Goal: Navigation & Orientation: Find specific page/section

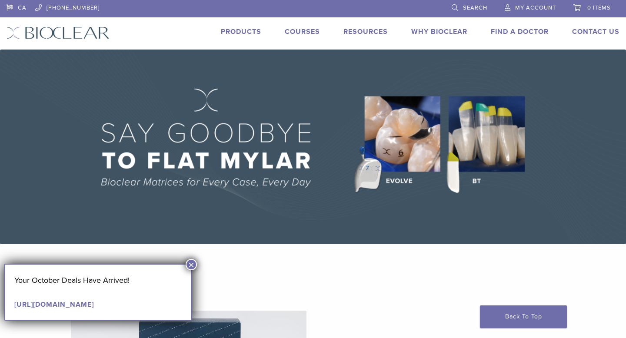
click at [193, 265] on button "×" at bounding box center [191, 264] width 11 height 11
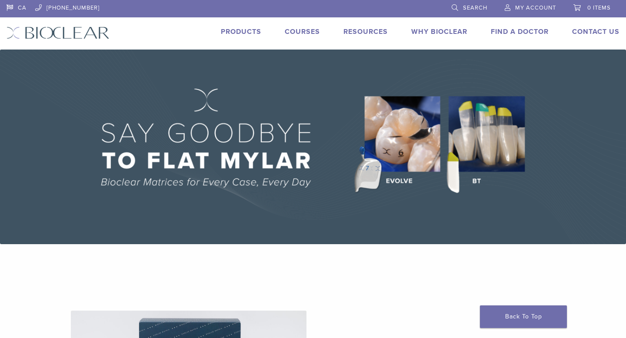
click at [520, 30] on link "Find A Doctor" at bounding box center [520, 31] width 58 height 9
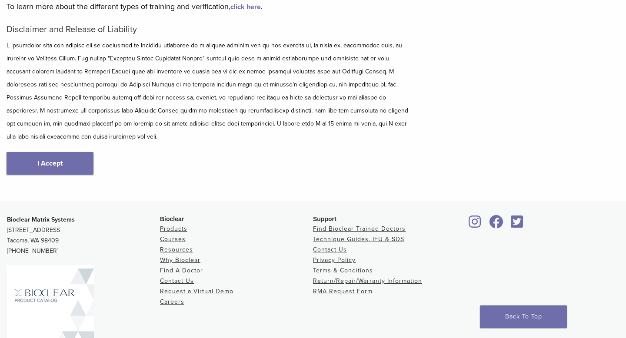
scroll to position [165, 0]
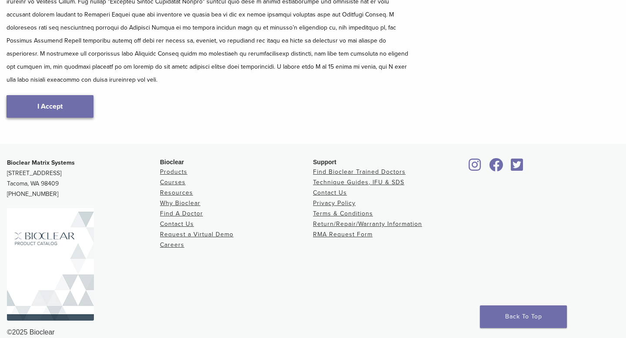
click at [89, 95] on link "I Accept" at bounding box center [50, 106] width 87 height 23
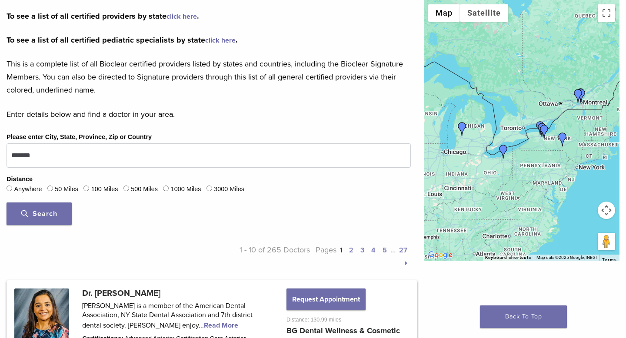
scroll to position [187, 0]
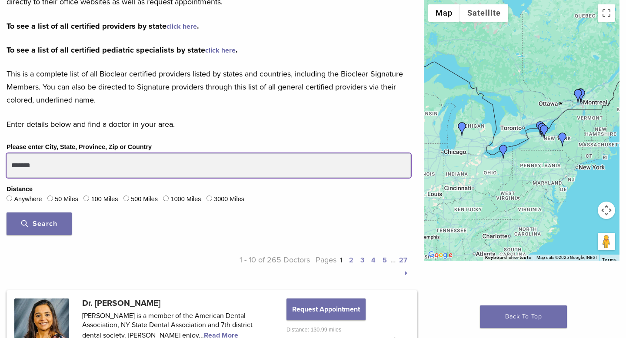
click at [85, 176] on input "*******" at bounding box center [209, 165] width 404 height 24
type input "*"
type input "*******"
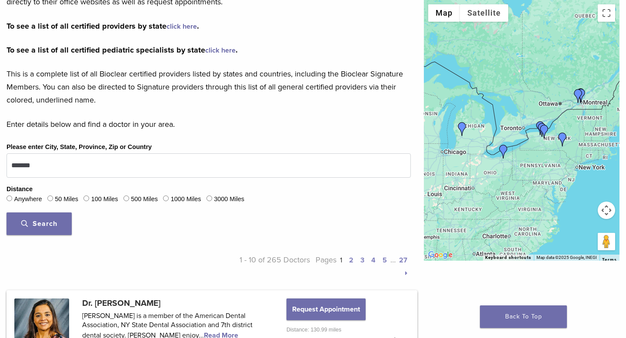
click at [45, 216] on button "Search" at bounding box center [39, 224] width 65 height 23
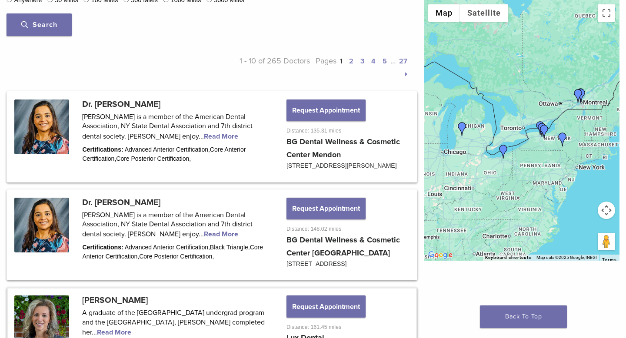
scroll to position [358, 0]
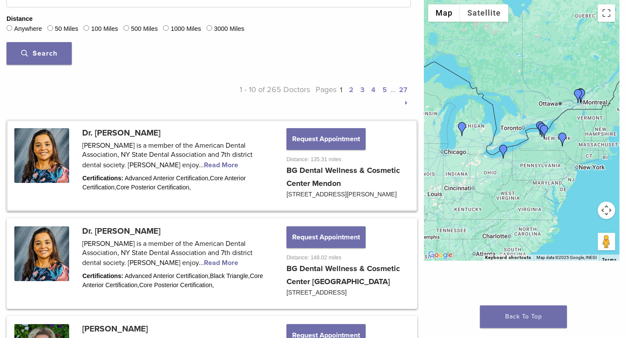
click at [139, 149] on link at bounding box center [212, 165] width 408 height 89
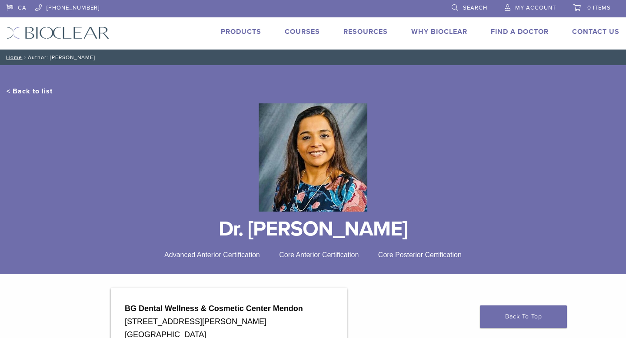
click at [144, 129] on div at bounding box center [313, 158] width 613 height 122
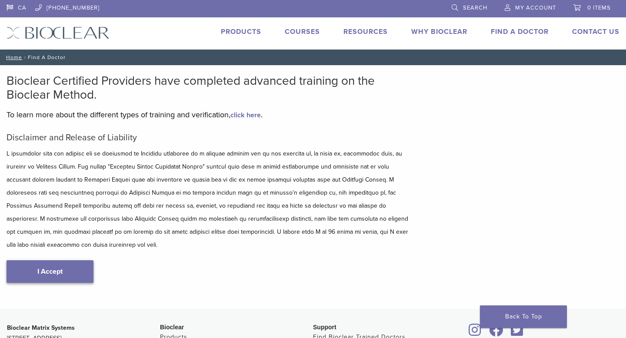
click at [65, 264] on link "I Accept" at bounding box center [50, 271] width 87 height 23
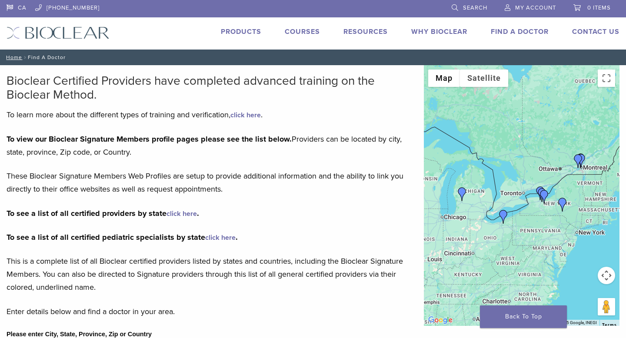
click at [300, 31] on link "Courses" at bounding box center [302, 31] width 35 height 9
click at [298, 30] on link "Courses" at bounding box center [302, 31] width 35 height 9
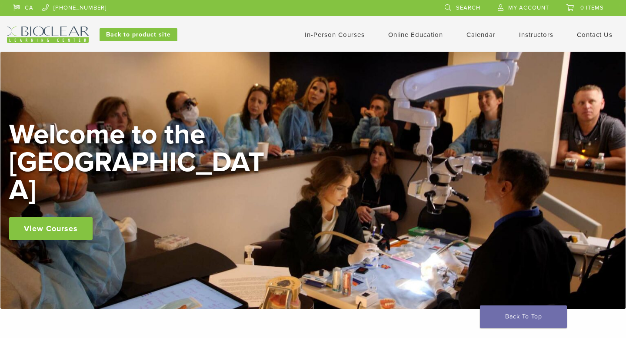
click at [63, 219] on link "View Courses" at bounding box center [50, 228] width 83 height 23
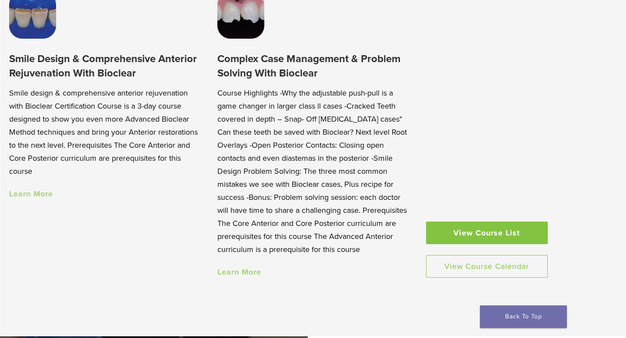
scroll to position [722, 0]
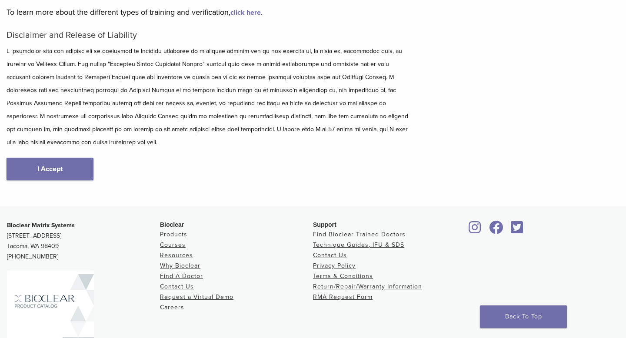
scroll to position [165, 0]
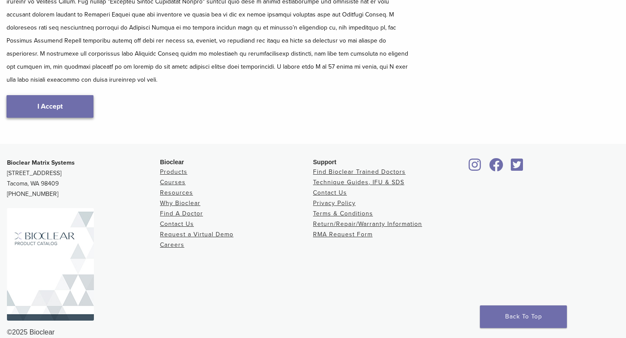
click at [46, 99] on link "I Accept" at bounding box center [50, 106] width 87 height 23
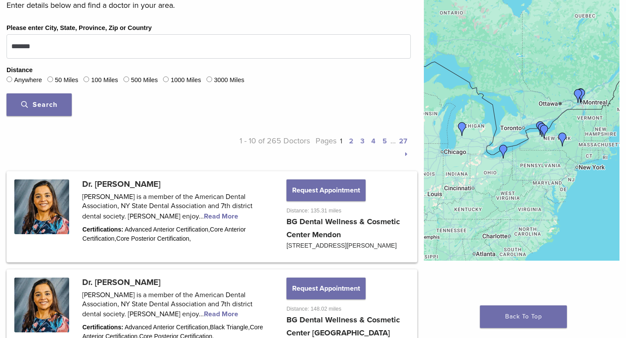
scroll to position [634, 0]
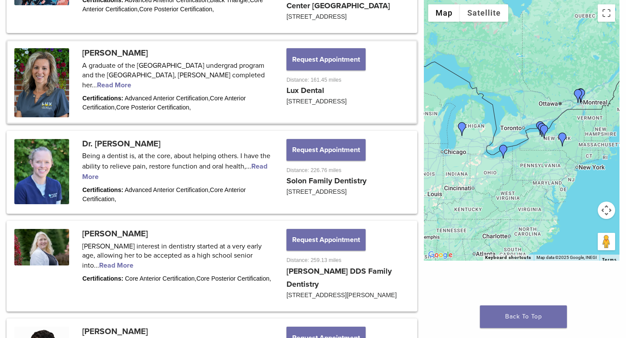
click at [140, 60] on link at bounding box center [212, 81] width 408 height 81
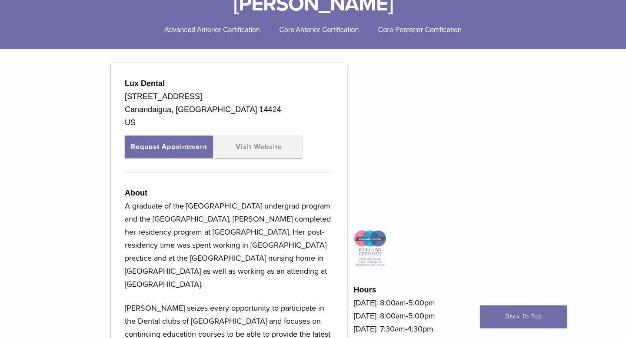
scroll to position [369, 0]
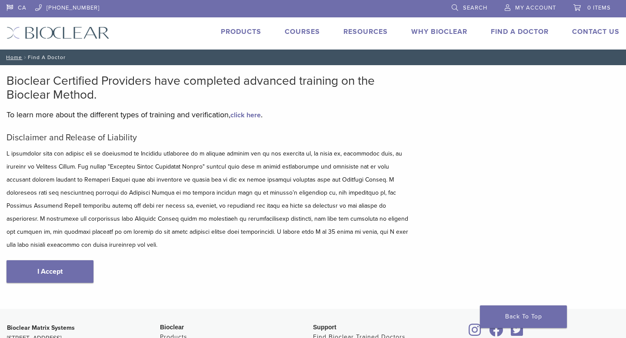
scroll to position [165, 0]
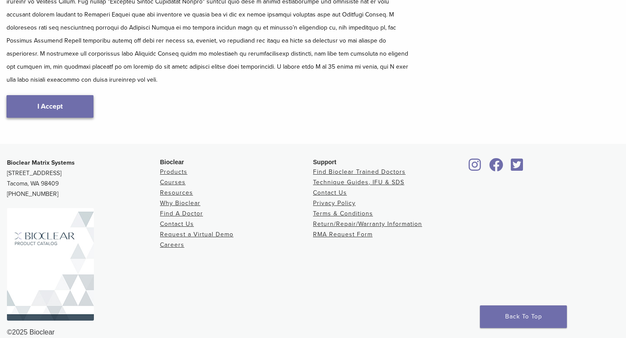
click at [63, 97] on link "I Accept" at bounding box center [50, 106] width 87 height 23
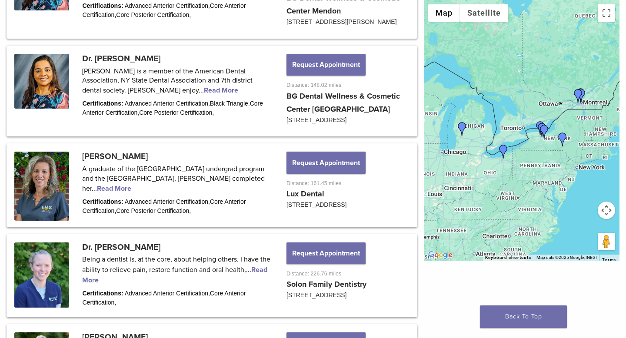
scroll to position [696, 0]
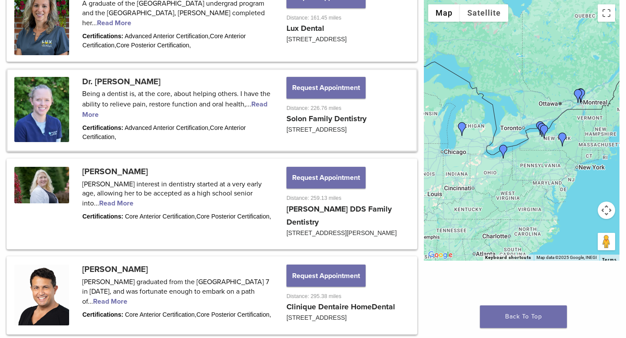
click at [156, 110] on link at bounding box center [212, 110] width 408 height 80
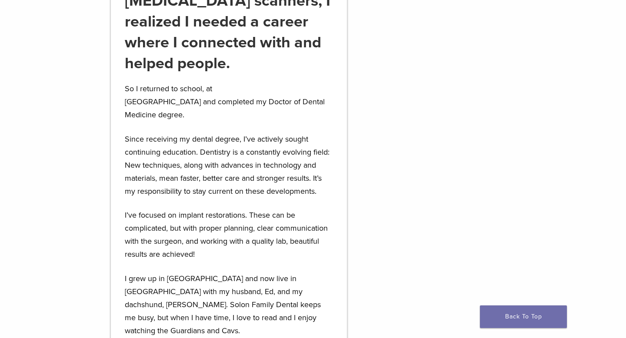
scroll to position [919, 0]
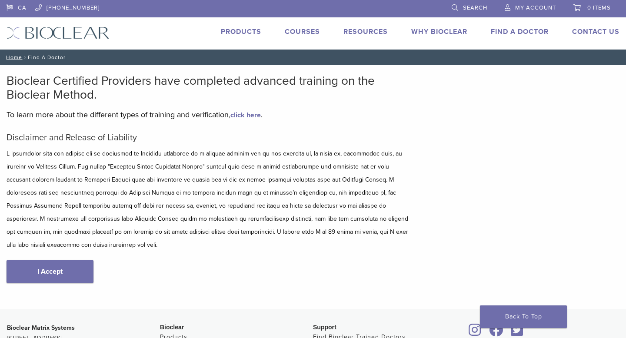
scroll to position [165, 0]
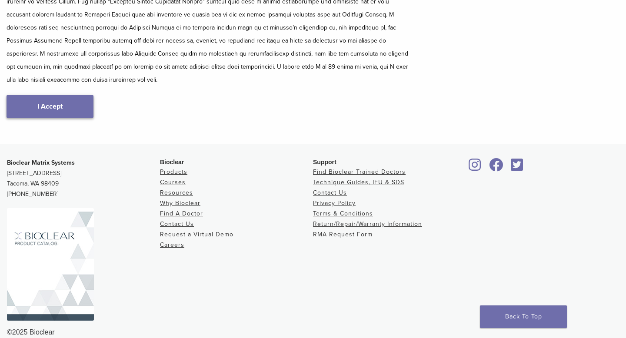
click at [80, 95] on link "I Accept" at bounding box center [50, 106] width 87 height 23
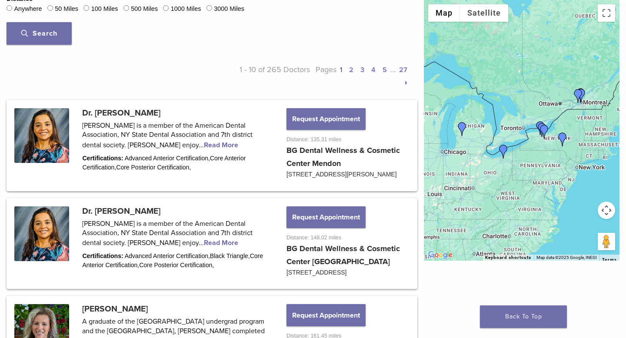
scroll to position [213, 0]
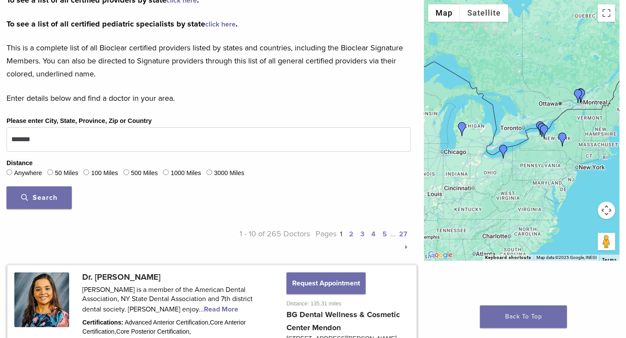
click at [106, 280] on link at bounding box center [212, 310] width 408 height 89
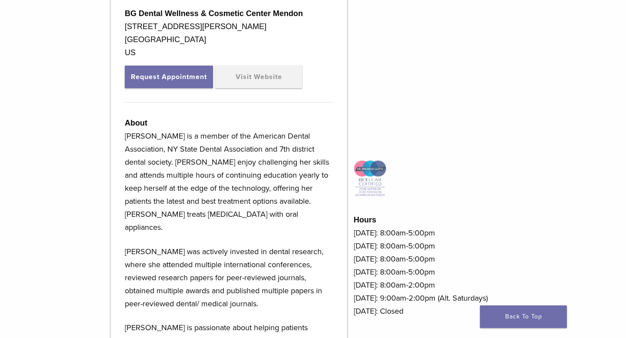
scroll to position [251, 0]
